Goal: Task Accomplishment & Management: Manage account settings

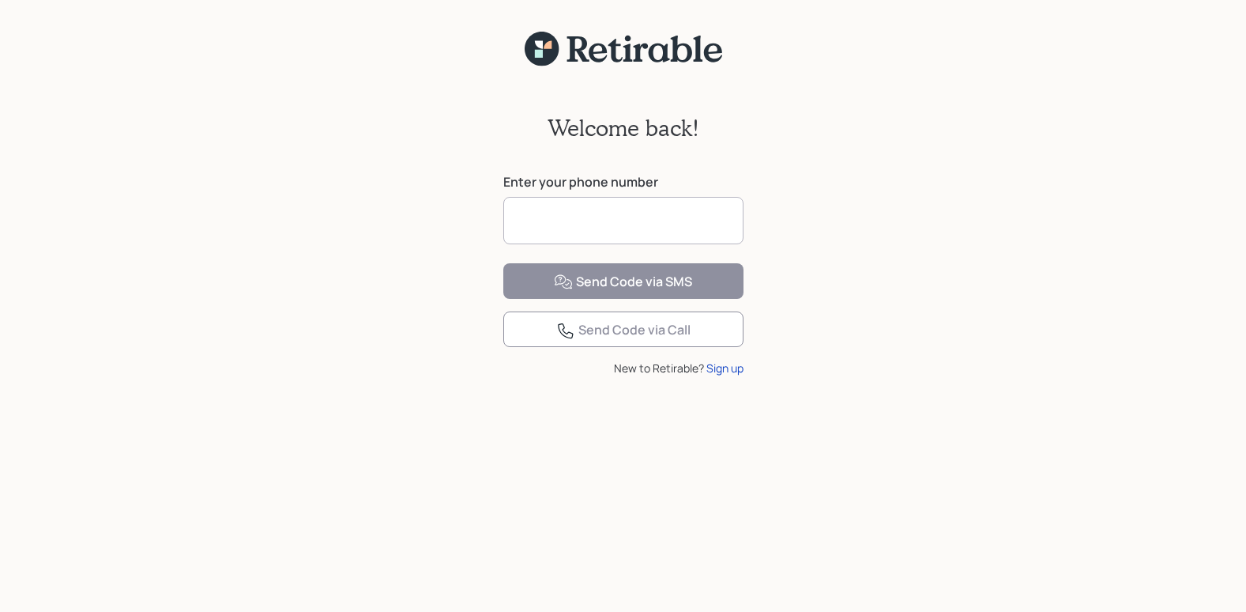
click at [518, 222] on input at bounding box center [623, 220] width 240 height 47
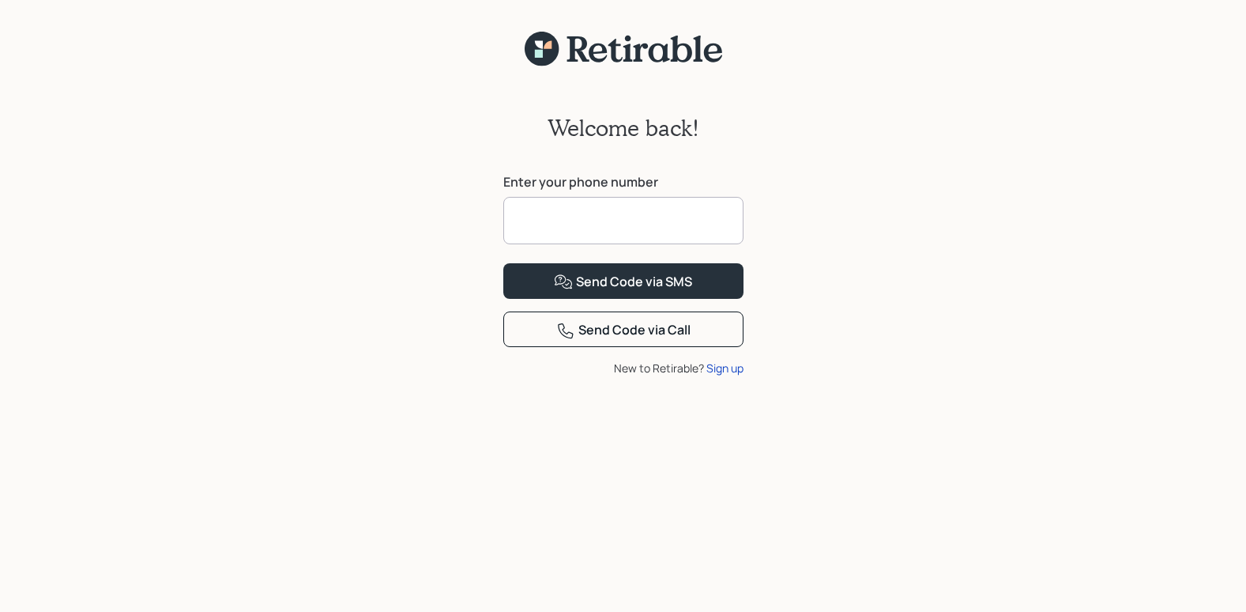
click at [520, 221] on input at bounding box center [623, 220] width 240 height 47
type input "*"
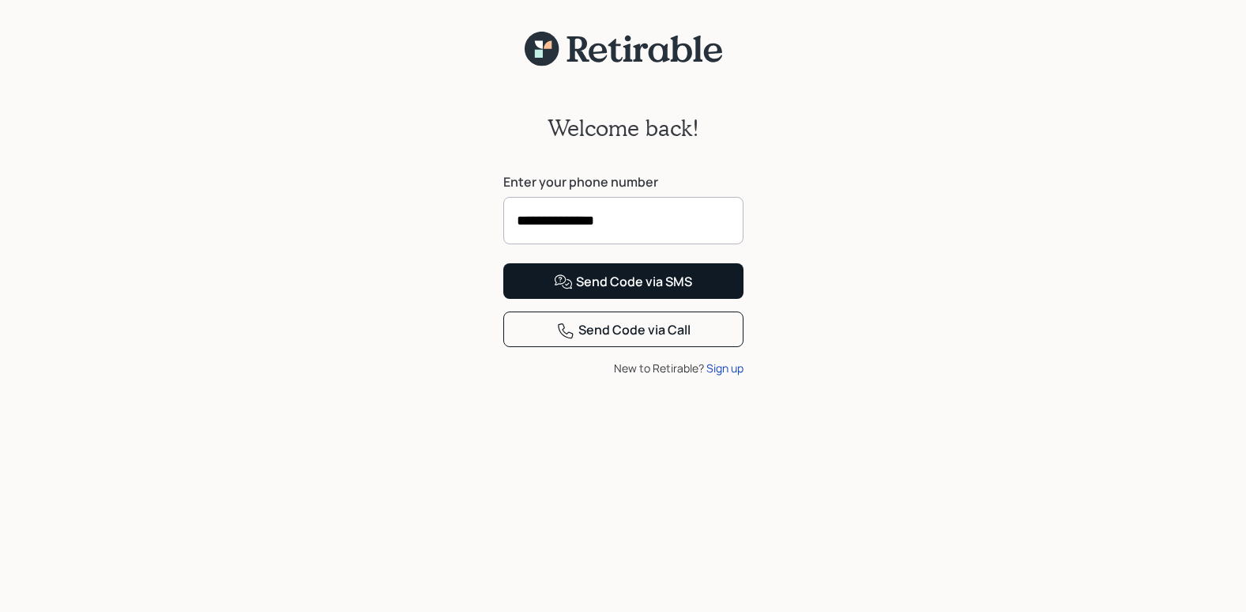
type input "**********"
click at [661, 292] on div "Send Code via SMS" at bounding box center [623, 282] width 138 height 19
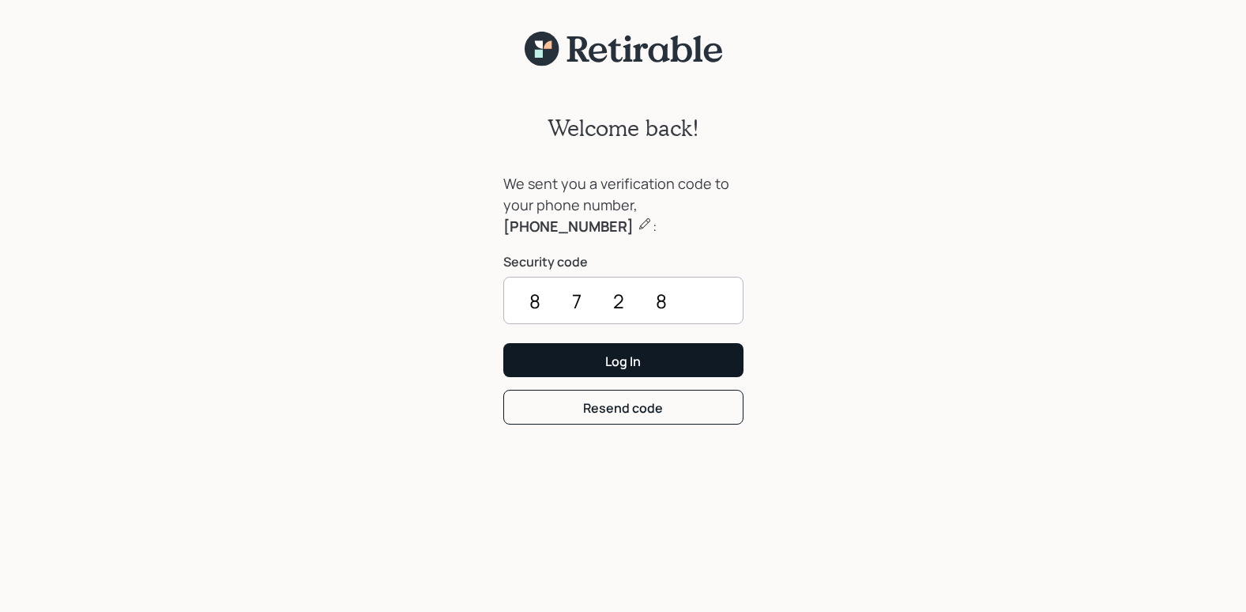
type input "8728"
click at [650, 361] on button "Log In" at bounding box center [623, 360] width 240 height 34
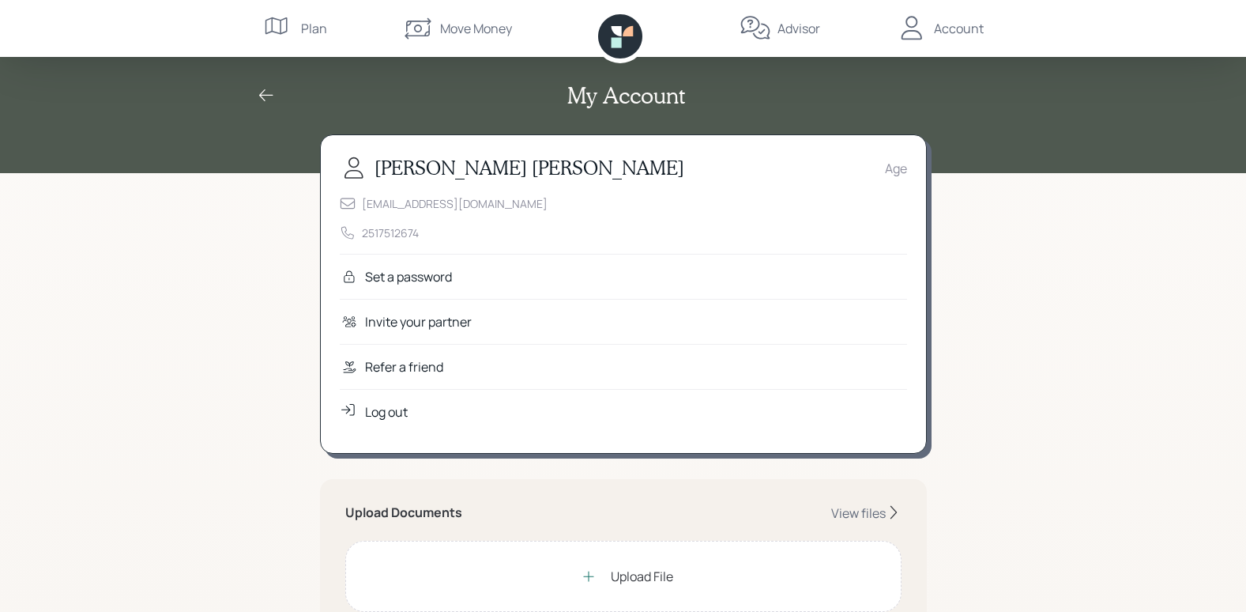
click at [907, 165] on div "Age" at bounding box center [896, 168] width 22 height 19
click at [390, 513] on h5 "Upload Documents" at bounding box center [403, 512] width 117 height 15
click at [410, 157] on h3 "Ann Collins" at bounding box center [530, 167] width 310 height 23
click at [410, 160] on h3 "Ann Collins" at bounding box center [530, 167] width 310 height 23
click at [893, 168] on div "Age" at bounding box center [896, 168] width 22 height 19
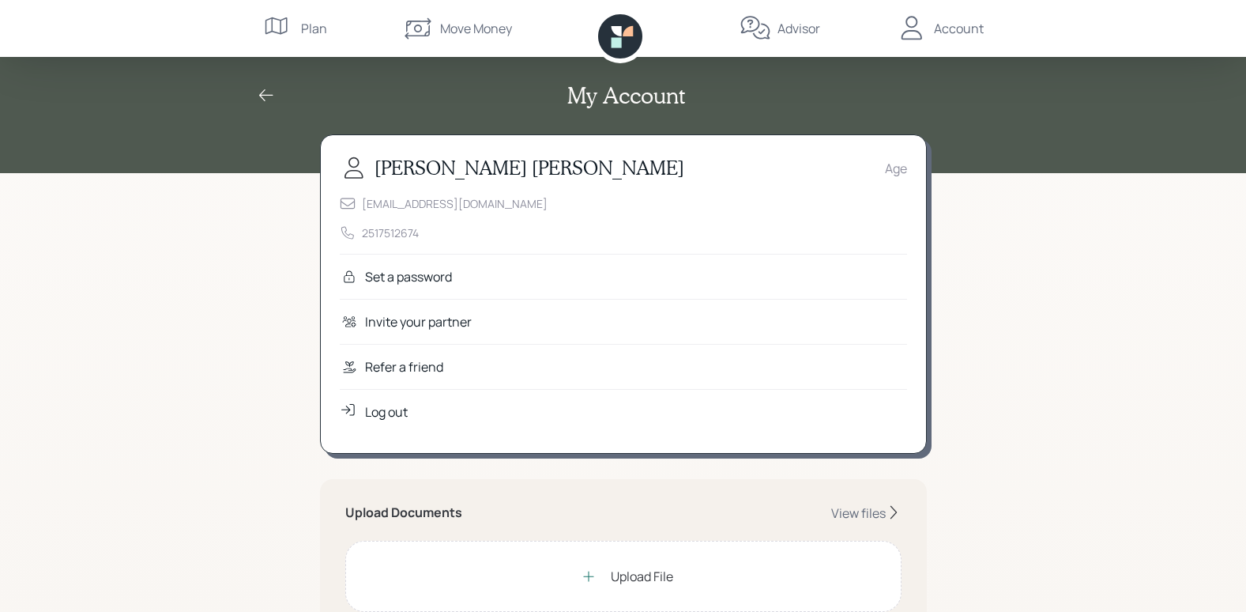
click at [515, 504] on div "Upload Documents View files" at bounding box center [623, 512] width 556 height 17
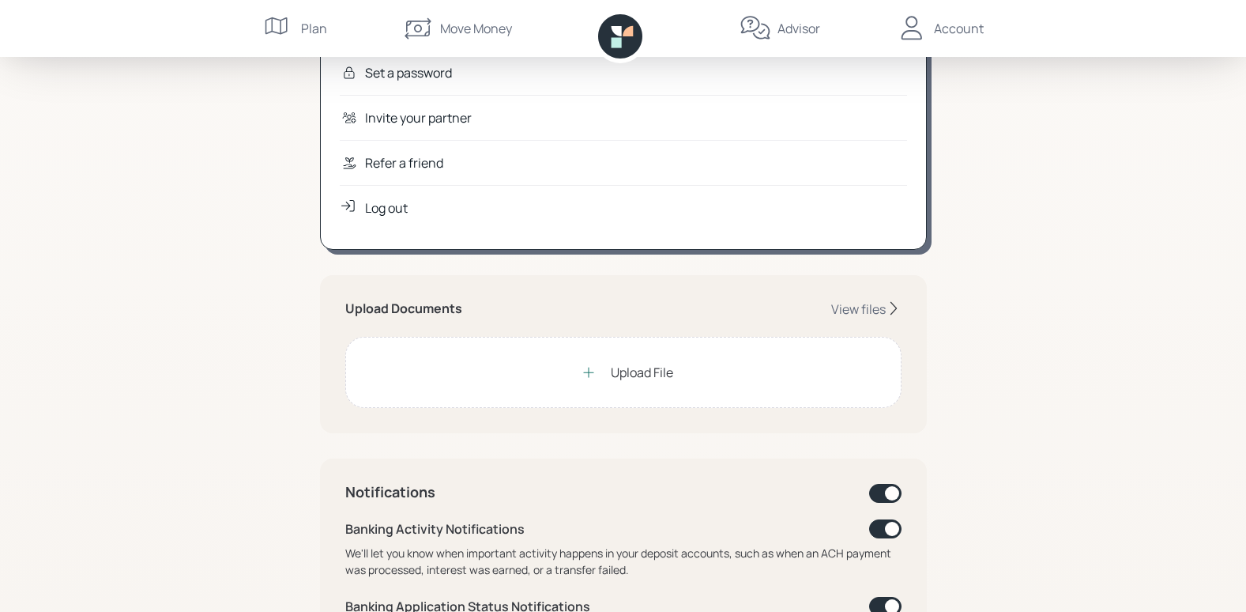
scroll to position [237, 0]
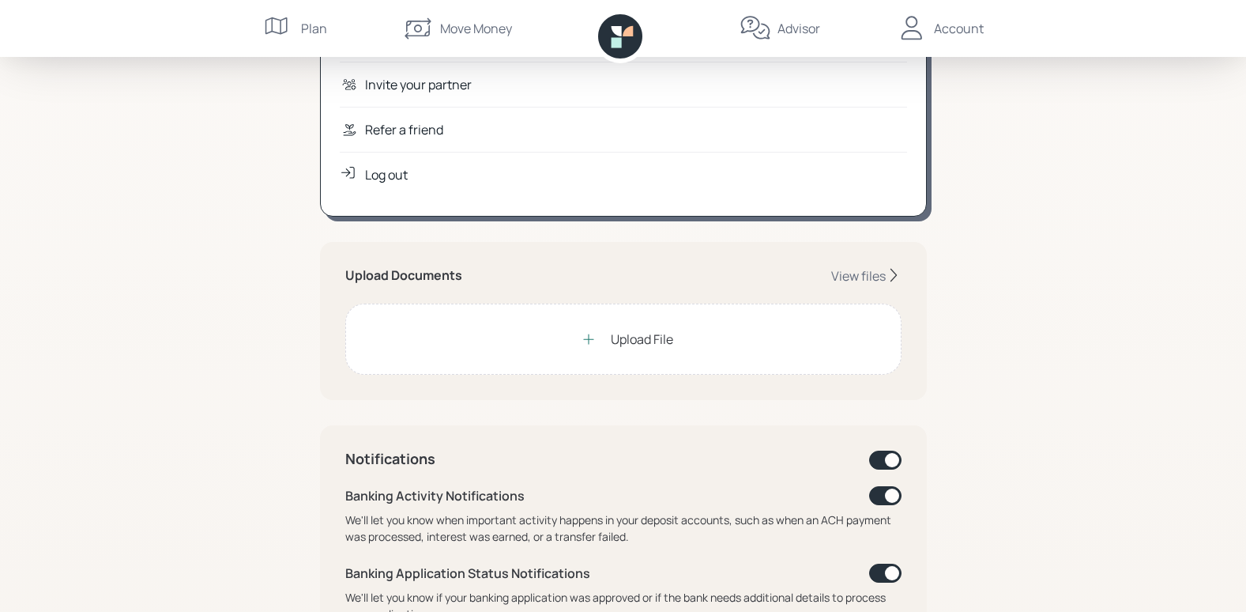
click at [590, 339] on icon at bounding box center [588, 339] width 10 height 10
click at [590, 334] on icon at bounding box center [589, 339] width 16 height 16
click at [585, 337] on icon at bounding box center [589, 339] width 16 height 16
click at [585, 331] on icon at bounding box center [589, 339] width 16 height 16
click at [625, 336] on div "Upload File" at bounding box center [642, 339] width 62 height 19
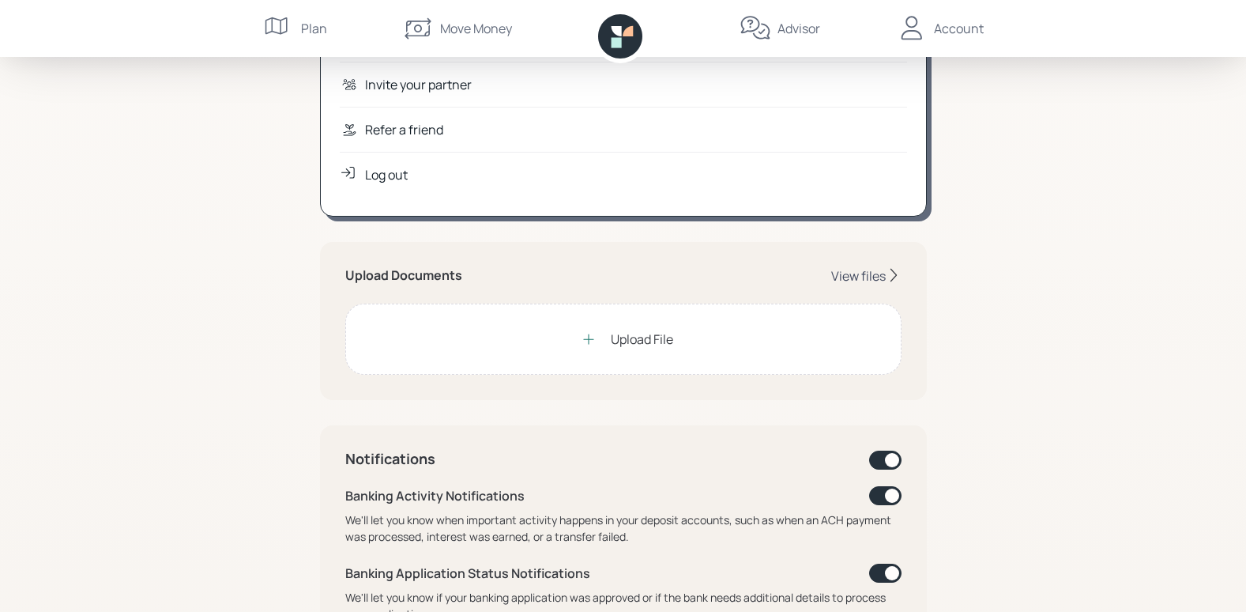
click at [848, 273] on div "View files" at bounding box center [858, 275] width 55 height 17
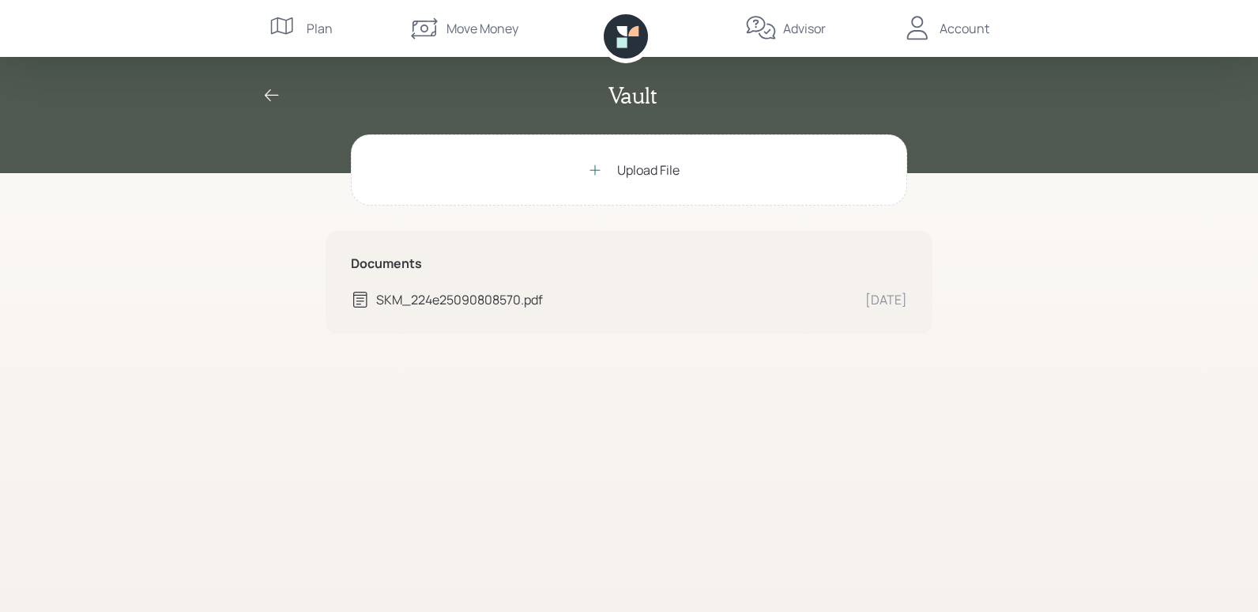
click at [270, 92] on icon at bounding box center [271, 95] width 19 height 19
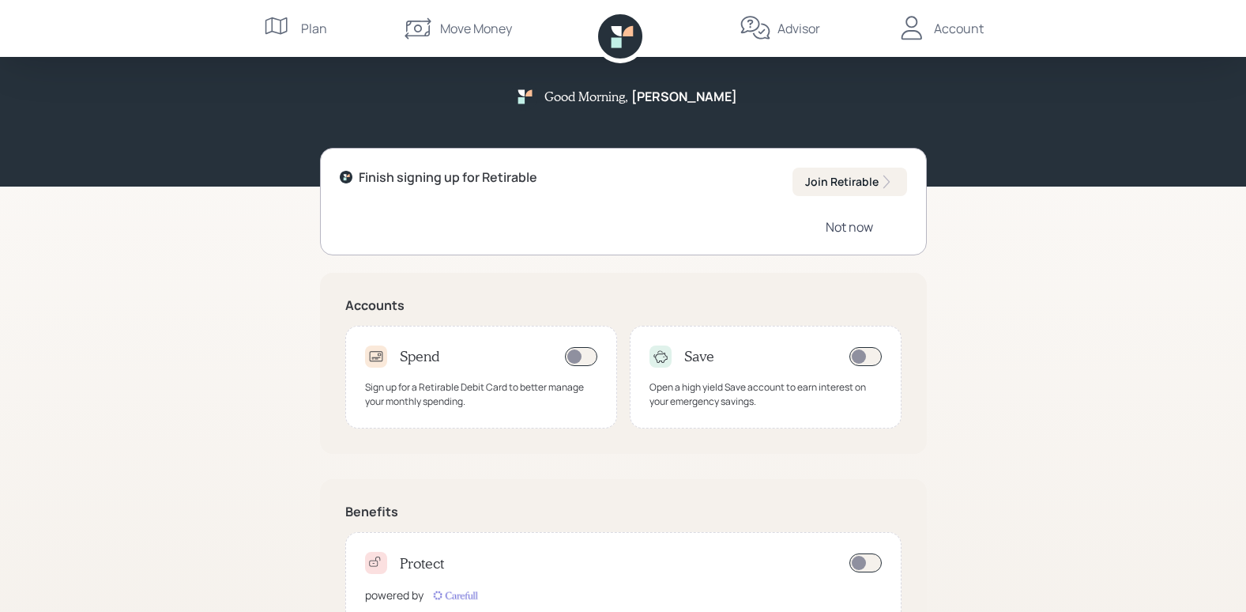
click at [850, 225] on div "Not now" at bounding box center [849, 226] width 47 height 17
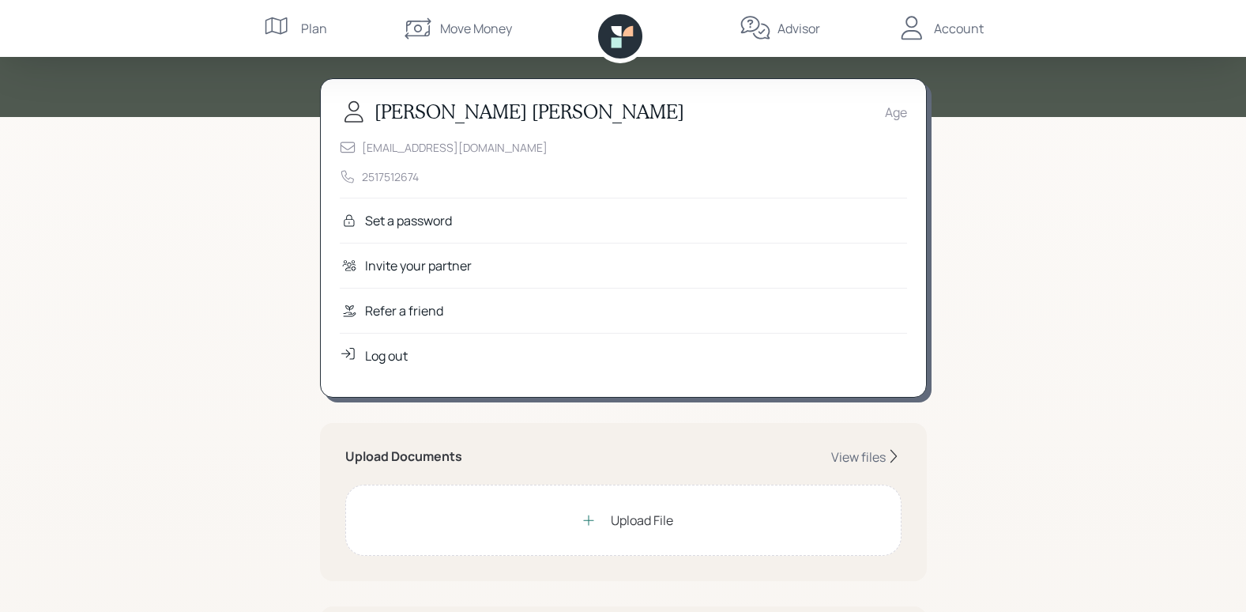
scroll to position [237, 0]
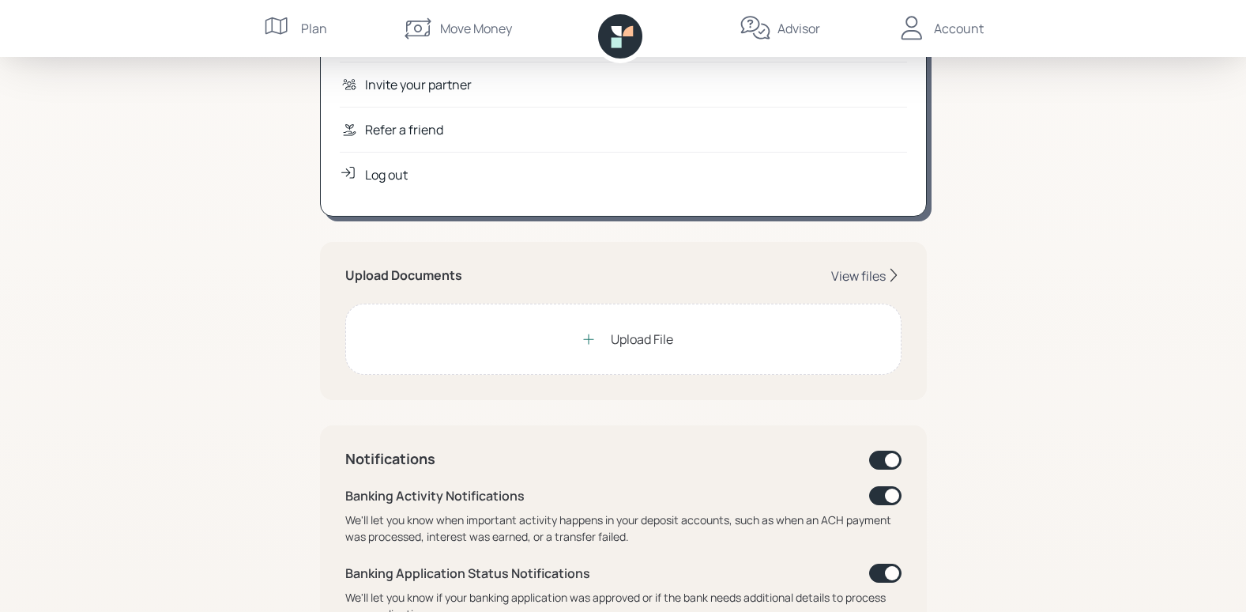
click at [852, 274] on div "View files" at bounding box center [858, 275] width 55 height 17
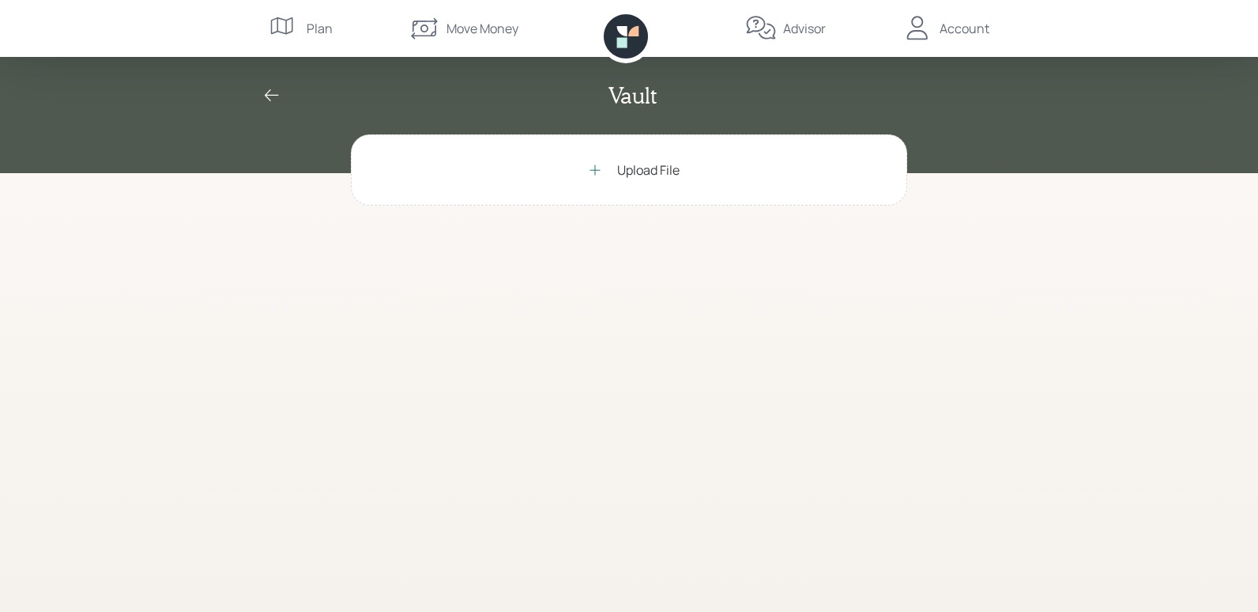
click at [591, 168] on icon at bounding box center [595, 170] width 16 height 16
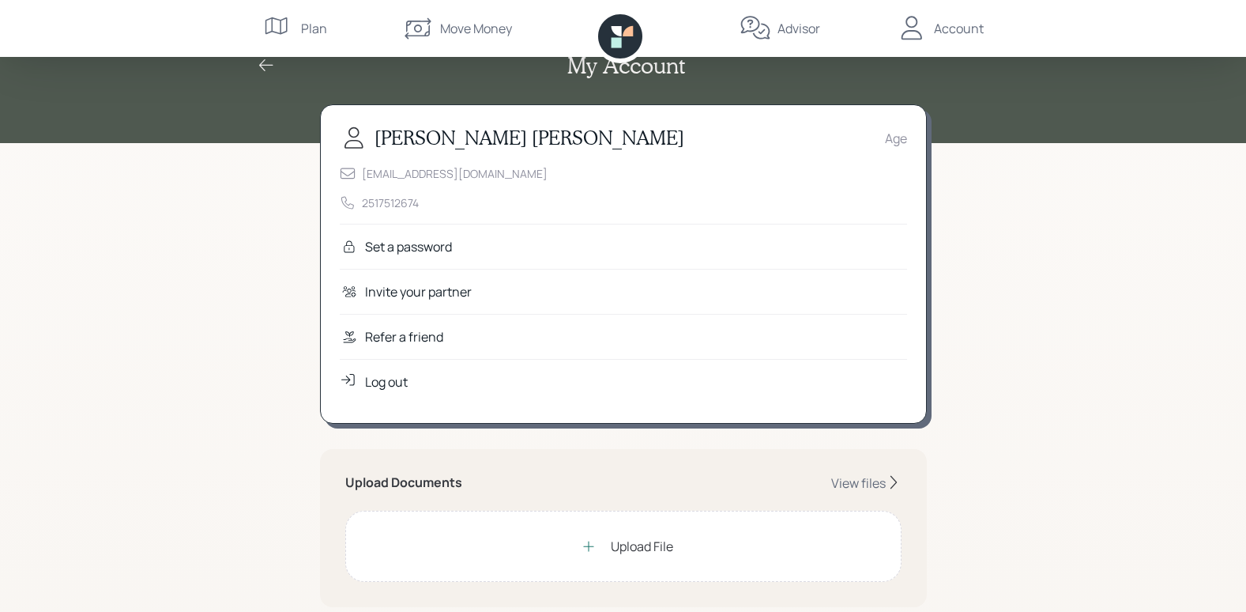
scroll to position [79, 0]
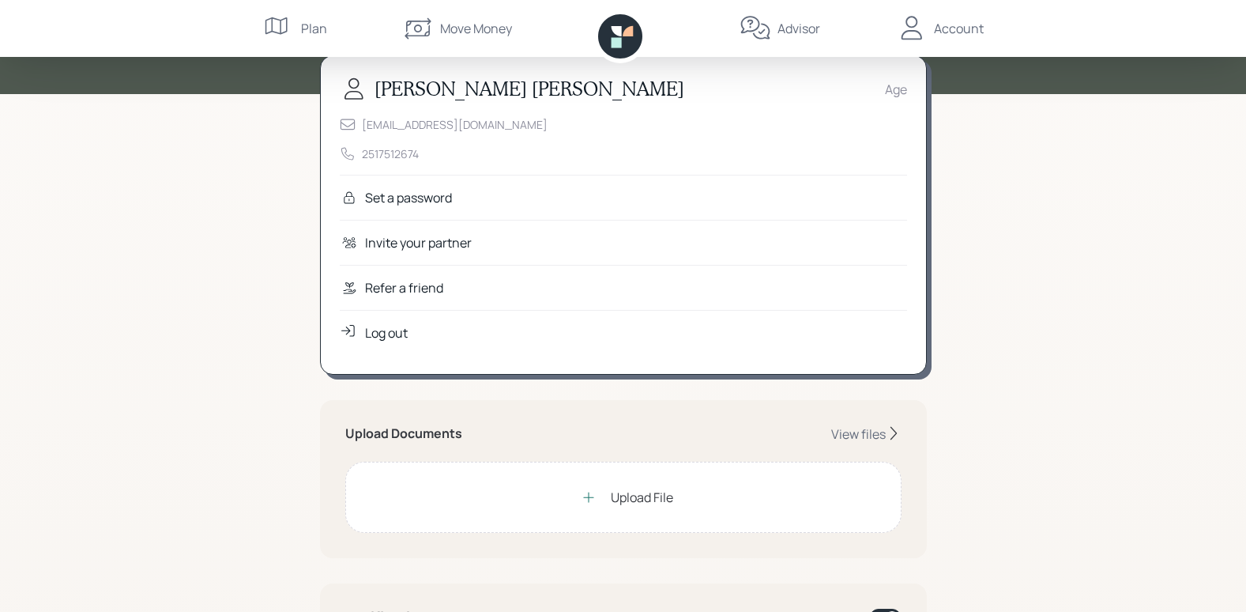
click at [588, 500] on icon at bounding box center [588, 497] width 10 height 10
click at [862, 430] on div "View files" at bounding box center [858, 433] width 55 height 17
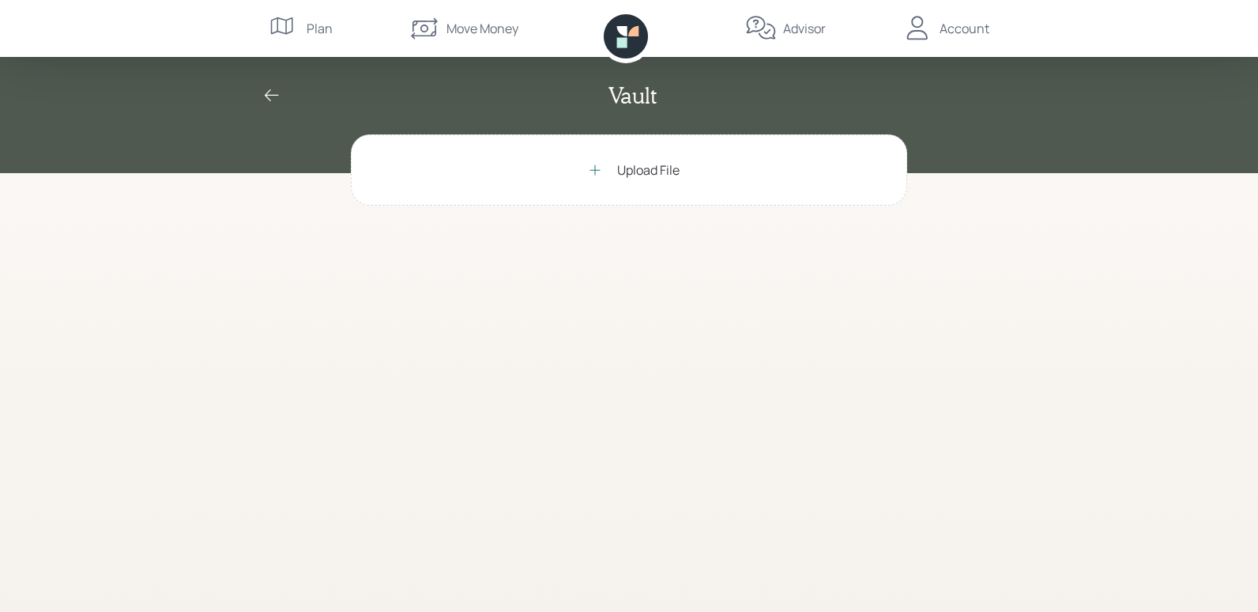
click at [594, 165] on icon at bounding box center [595, 170] width 16 height 16
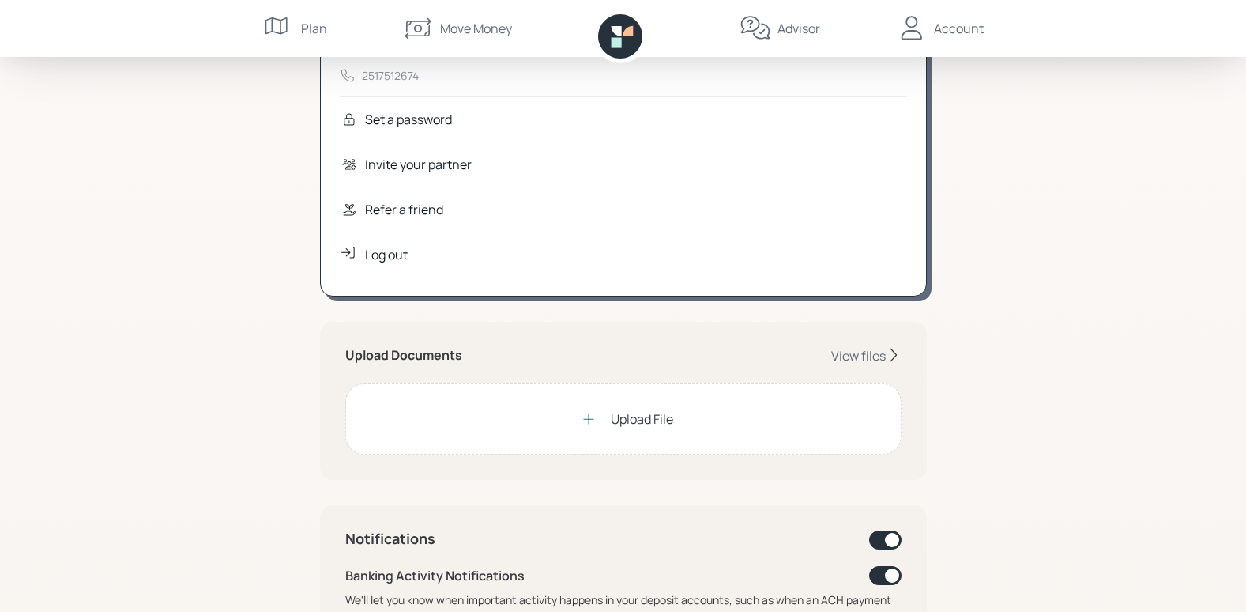
scroll to position [158, 0]
click at [588, 424] on icon at bounding box center [589, 418] width 16 height 16
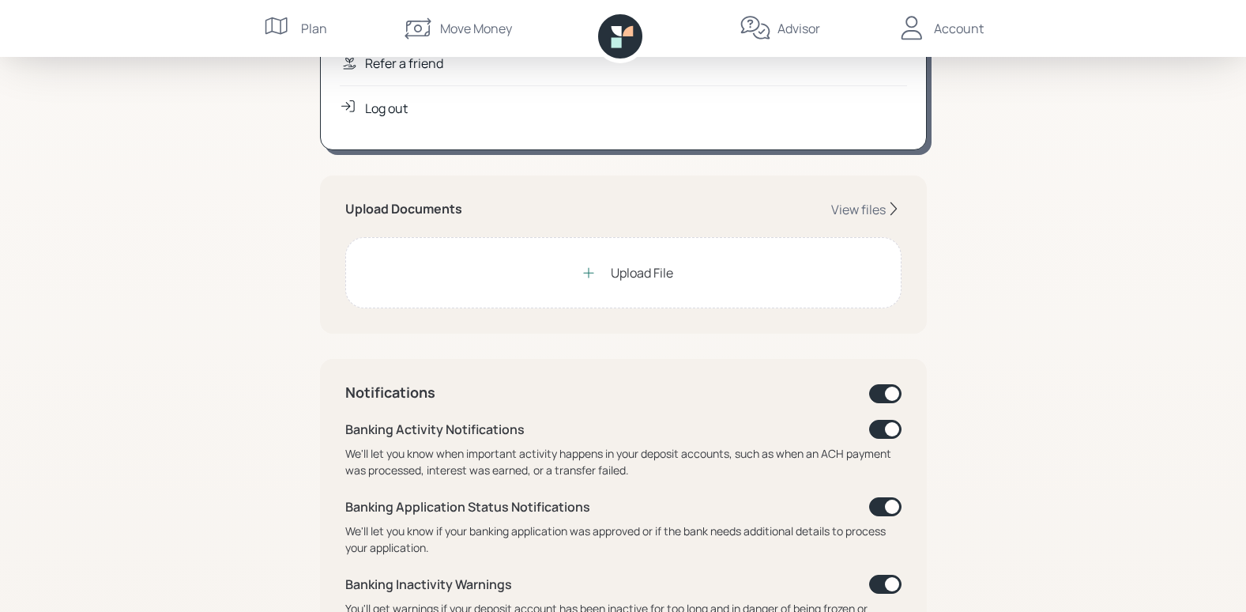
scroll to position [316, 0]
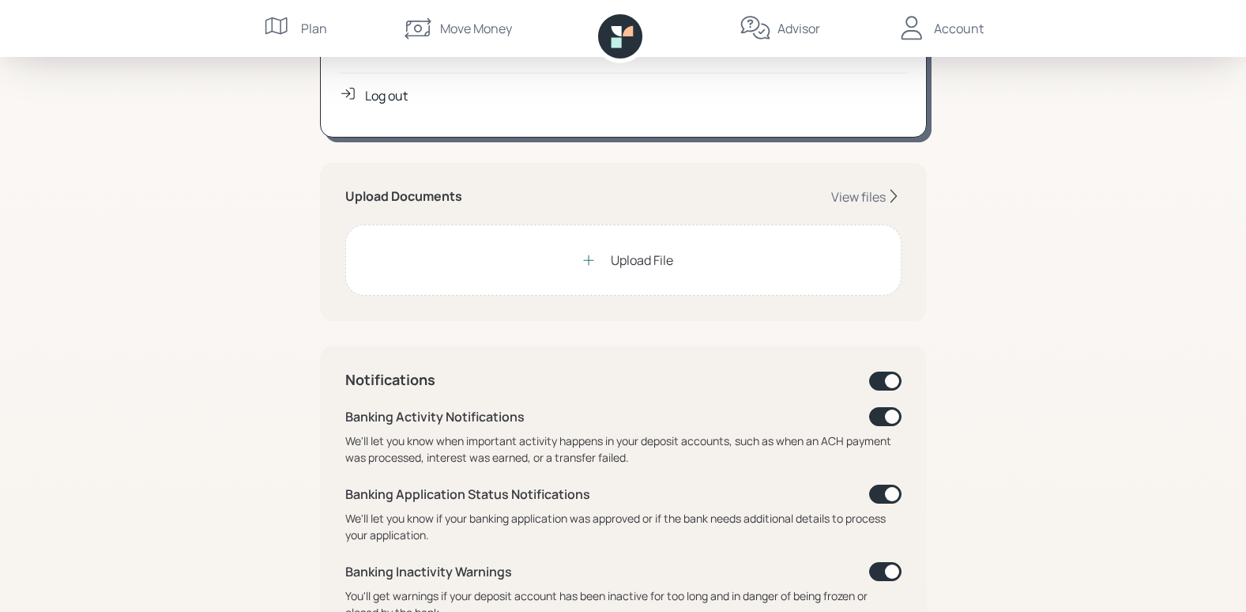
click at [595, 264] on icon at bounding box center [589, 260] width 16 height 16
click at [590, 258] on icon at bounding box center [589, 260] width 16 height 16
click at [591, 262] on icon at bounding box center [589, 260] width 16 height 16
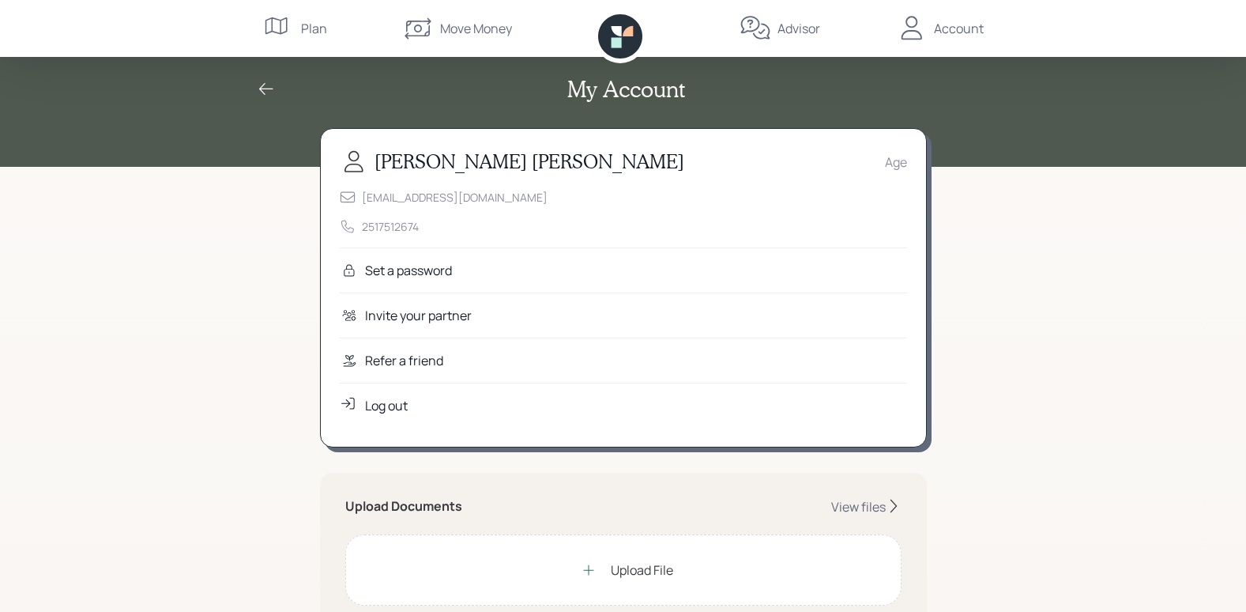
scroll to position [0, 0]
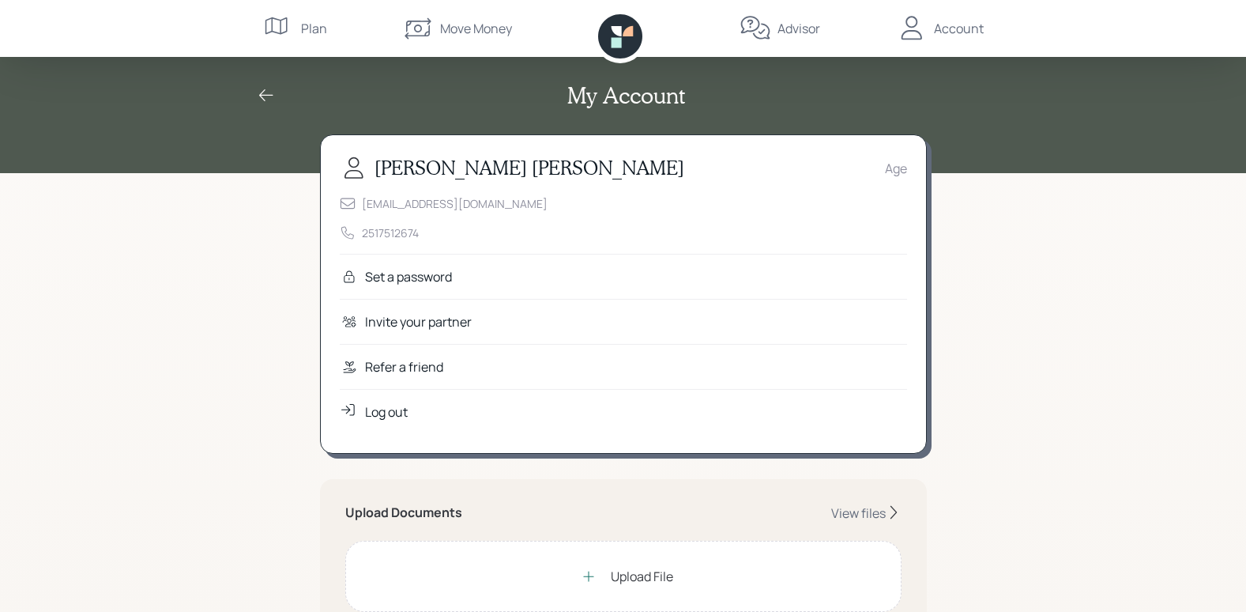
click at [396, 164] on h3 "Ann Collins" at bounding box center [530, 167] width 310 height 23
click at [885, 168] on div "Age" at bounding box center [896, 168] width 22 height 19
click at [888, 171] on div "Age" at bounding box center [896, 168] width 22 height 19
click at [384, 231] on div "2517512674" at bounding box center [390, 232] width 57 height 17
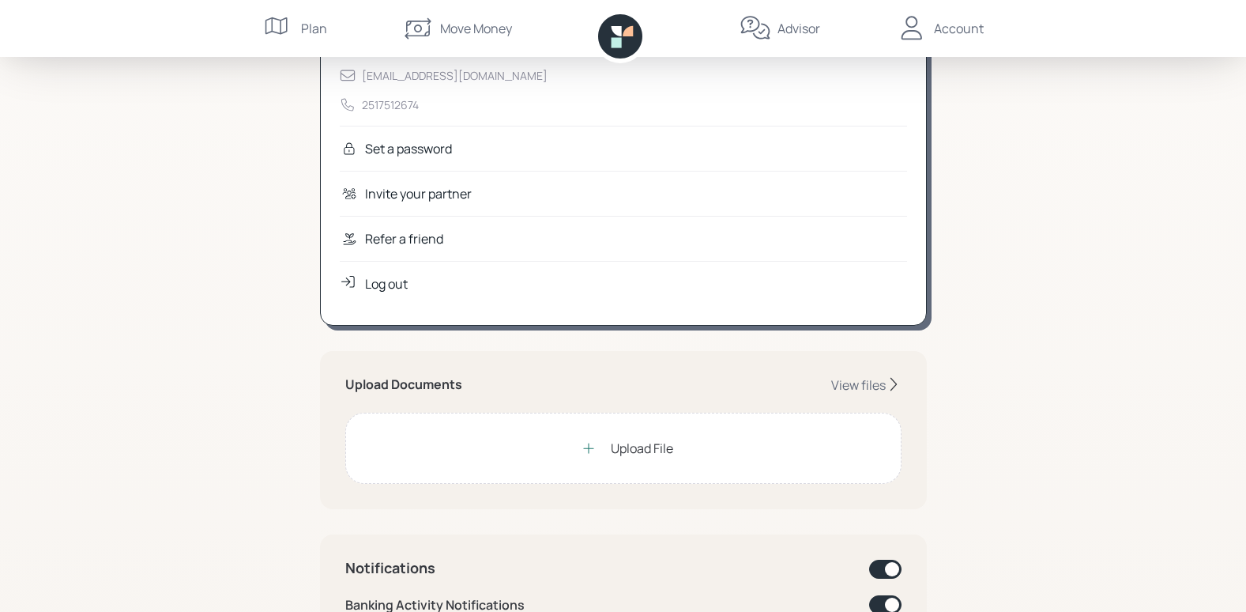
scroll to position [158, 0]
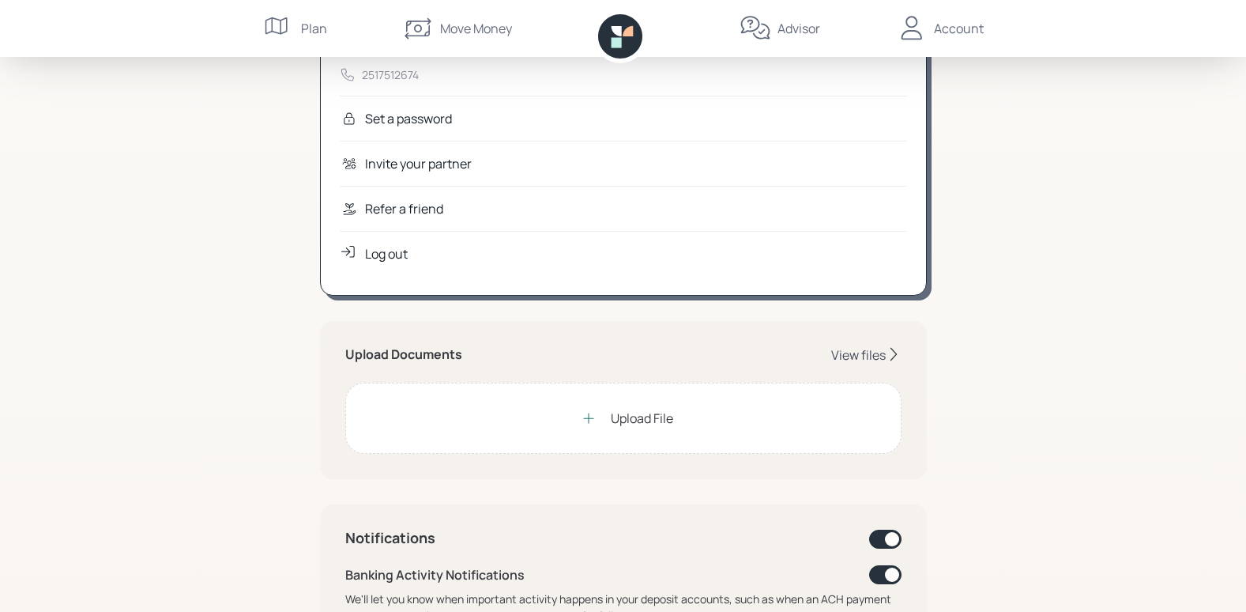
click at [870, 356] on div "View files" at bounding box center [858, 354] width 55 height 17
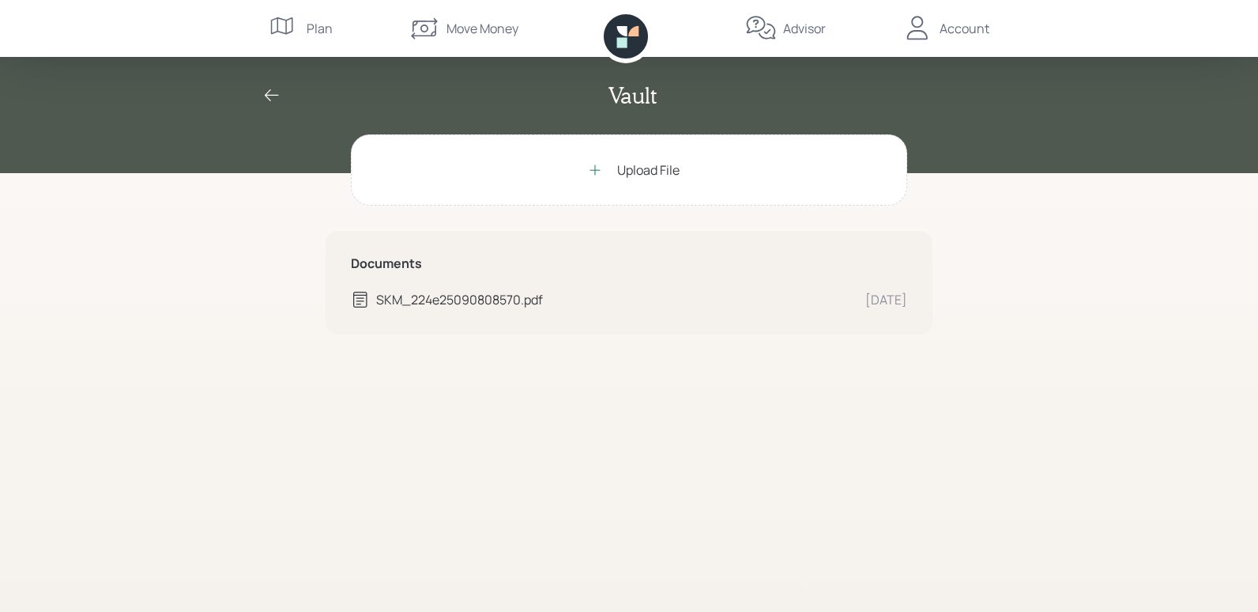
click at [779, 485] on div "Upload File Documents SKM_224e25090808570.pdf Sep 8" at bounding box center [629, 372] width 607 height 477
